Goal: Find specific page/section: Find specific page/section

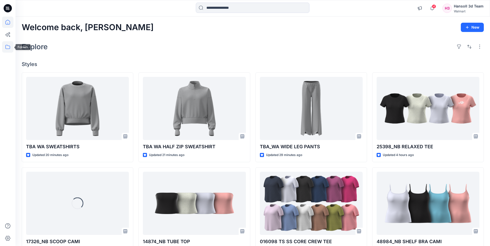
click at [4, 47] on icon at bounding box center [7, 46] width 11 height 11
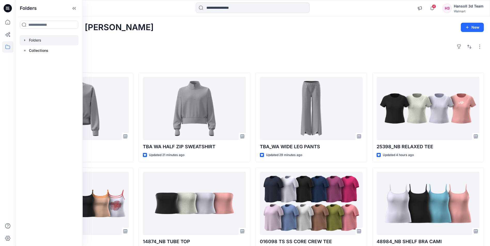
click at [33, 36] on div at bounding box center [49, 40] width 59 height 10
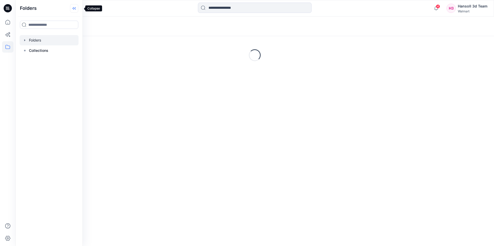
click at [78, 7] on icon at bounding box center [74, 8] width 8 height 9
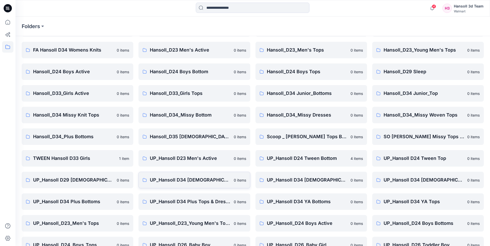
scroll to position [72, 0]
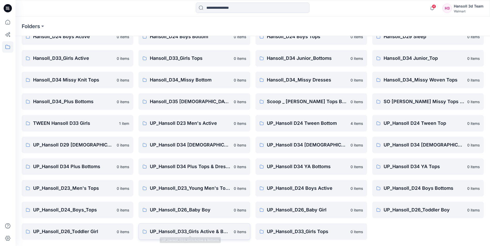
click at [212, 231] on p "UP_Hansoll_D33_Girls Active & Bottoms" at bounding box center [190, 231] width 81 height 7
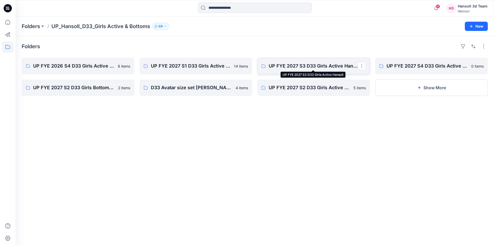
click at [300, 65] on p "UP FYE 2027 S3 D33 Girls Active Hansoll" at bounding box center [313, 65] width 89 height 7
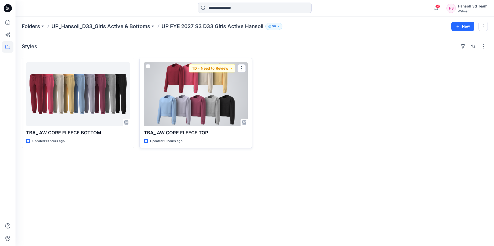
click at [181, 103] on div at bounding box center [196, 94] width 104 height 64
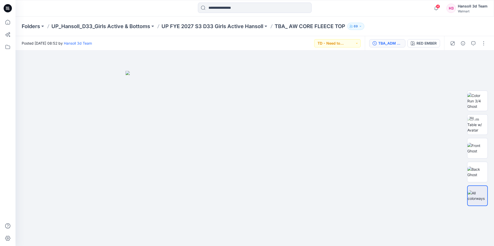
click at [393, 44] on div "TBA_ADM FC_AW CORE FLEECE TOP" at bounding box center [390, 44] width 24 height 6
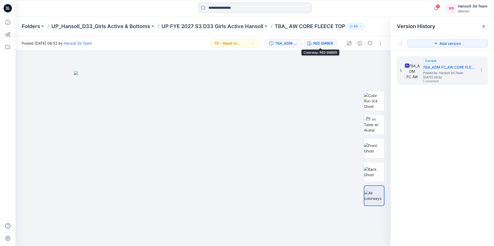
click at [321, 43] on div "RED EMBER" at bounding box center [323, 44] width 20 height 6
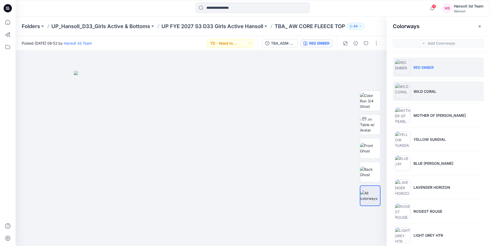
click at [420, 92] on p "WILD CORAL" at bounding box center [424, 91] width 23 height 5
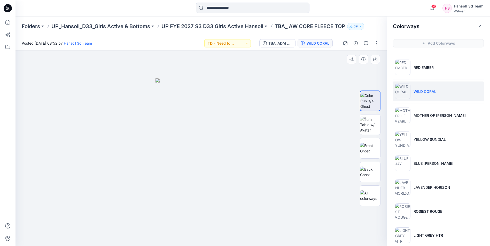
click at [201, 165] on img at bounding box center [200, 163] width 91 height 168
click at [425, 116] on p "MOTHER OF [PERSON_NAME]" at bounding box center [439, 115] width 52 height 5
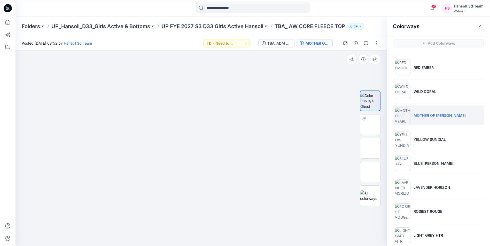
click at [358, 154] on div at bounding box center [370, 148] width 33 height 129
click at [370, 154] on img at bounding box center [370, 148] width 20 height 11
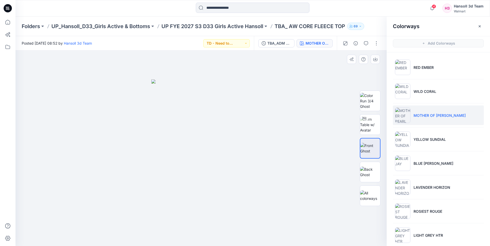
click at [218, 160] on img at bounding box center [201, 163] width 100 height 167
click at [216, 141] on img at bounding box center [201, 163] width 100 height 167
click at [434, 192] on li "LAVENDER HORIZON" at bounding box center [438, 188] width 91 height 20
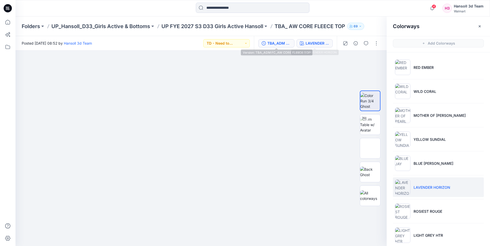
click at [275, 46] on div "TBA_ADM FC_AW CORE FLEECE TOP" at bounding box center [279, 44] width 24 height 6
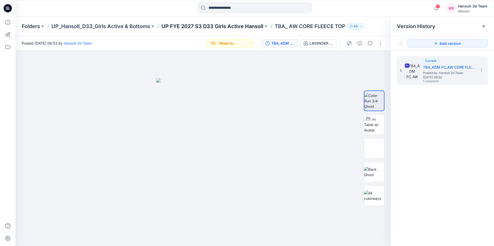
click at [220, 28] on p "UP FYE 2027 S3 D33 Girls Active Hansoll" at bounding box center [212, 26] width 102 height 7
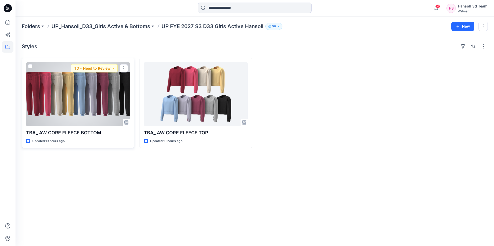
click at [81, 86] on div at bounding box center [78, 94] width 104 height 64
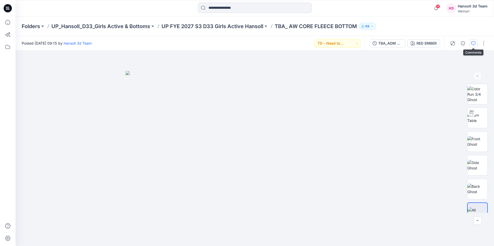
click at [470, 43] on button "button" at bounding box center [473, 43] width 8 height 8
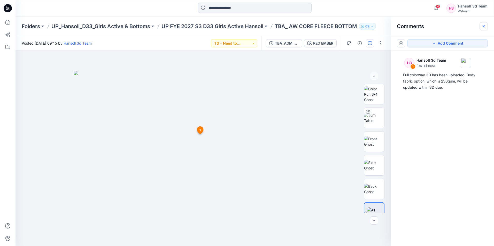
click at [483, 27] on icon "button" at bounding box center [483, 26] width 2 height 2
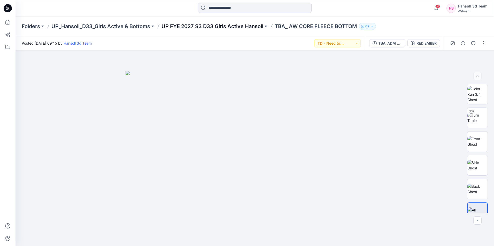
click at [207, 28] on p "UP FYE 2027 S3 D33 Girls Active Hansoll" at bounding box center [212, 26] width 102 height 7
